Goal: Task Accomplishment & Management: Use online tool/utility

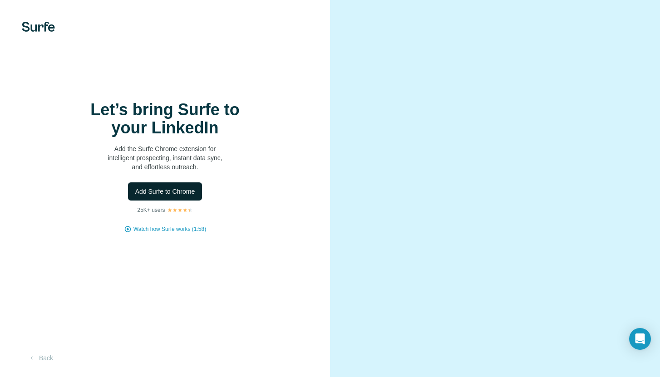
click at [186, 195] on span "Add Surfe to Chrome" at bounding box center [165, 191] width 60 height 9
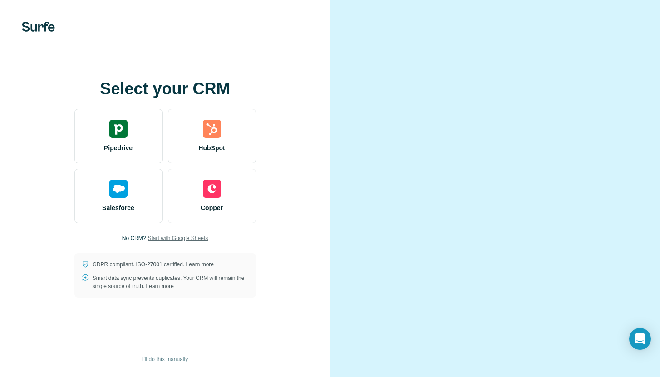
click at [183, 235] on span "Start with Google Sheets" at bounding box center [178, 238] width 60 height 8
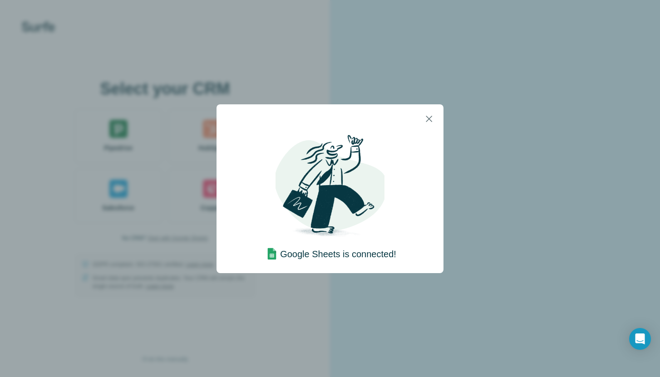
click at [329, 257] on h4 "Google Sheets is connected!" at bounding box center [338, 254] width 116 height 13
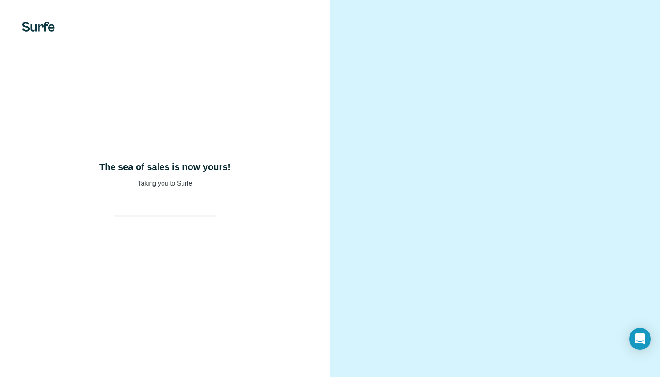
click at [341, 214] on div at bounding box center [495, 188] width 330 height 377
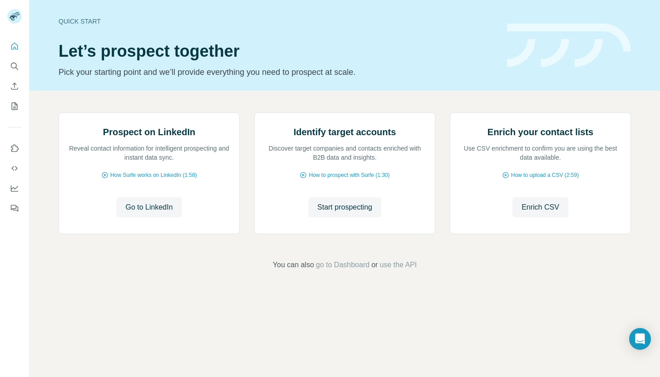
scroll to position [15, 0]
